Goal: Navigation & Orientation: Find specific page/section

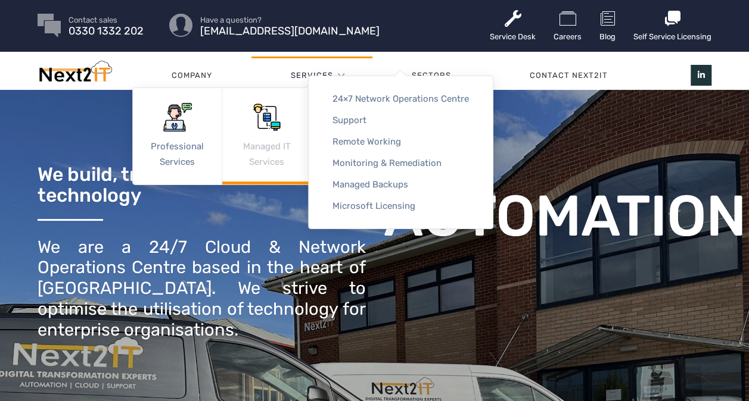
click at [267, 122] on img at bounding box center [267, 117] width 29 height 29
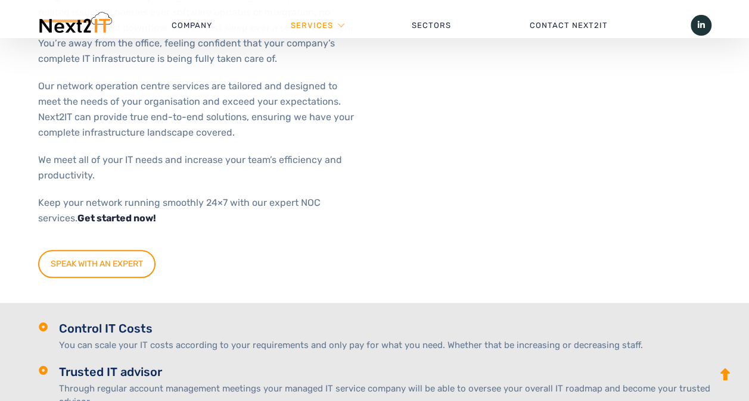
scroll to position [476, 0]
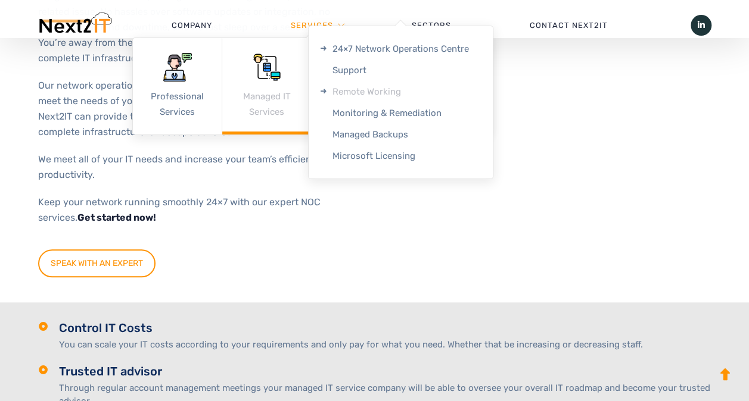
click at [348, 88] on link "Remote Working" at bounding box center [400, 91] width 184 height 21
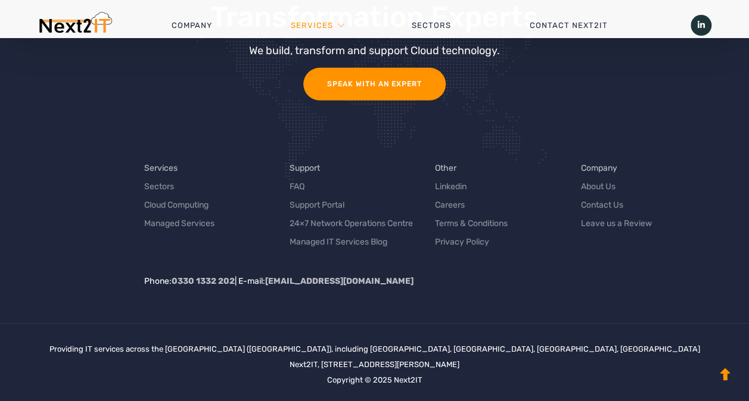
scroll to position [4109, 0]
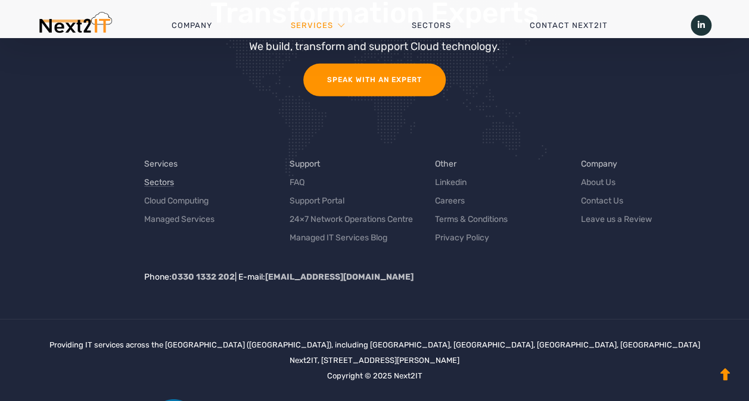
click at [162, 176] on link "Sectors" at bounding box center [159, 182] width 30 height 13
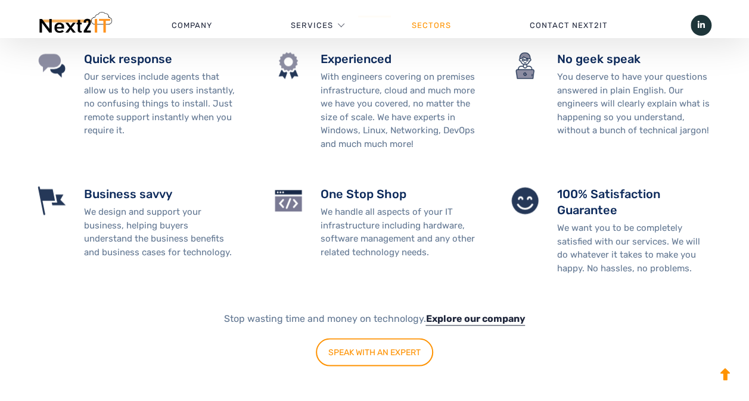
scroll to position [834, 0]
